Goal: Browse casually

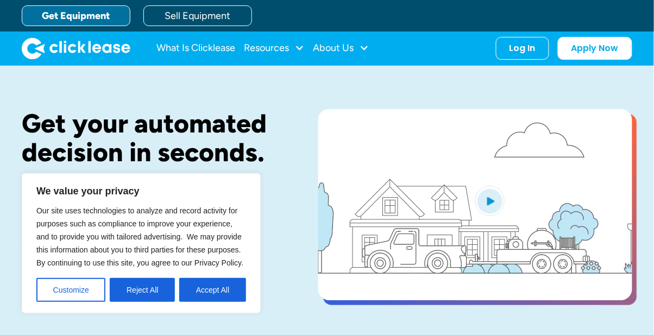
click at [216, 289] on button "Accept All" at bounding box center [212, 290] width 67 height 24
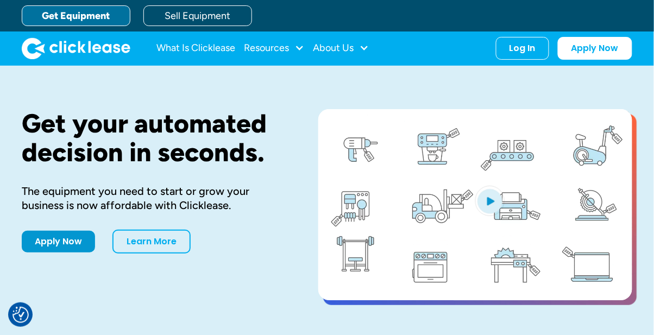
click at [496, 197] on img "open lightbox" at bounding box center [489, 201] width 29 height 30
